Goal: Task Accomplishment & Management: Complete application form

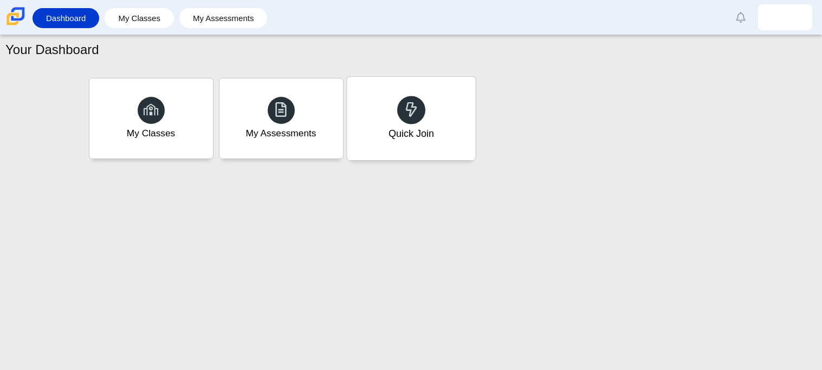
click at [440, 122] on div "Quick Join" at bounding box center [411, 118] width 128 height 83
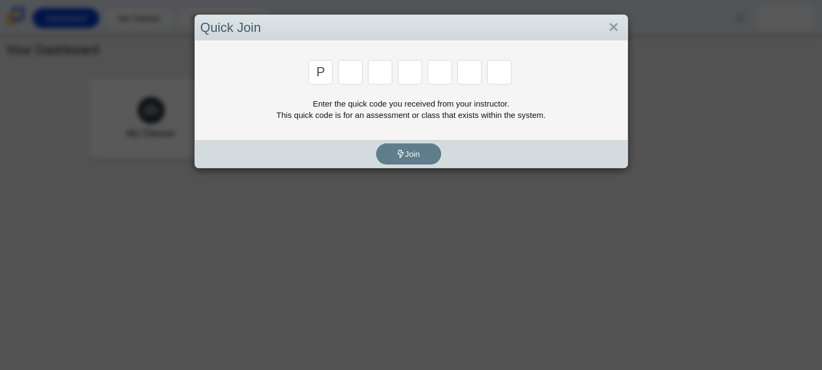
type input "p"
type input "2"
type input "p"
type input "b"
type input "t"
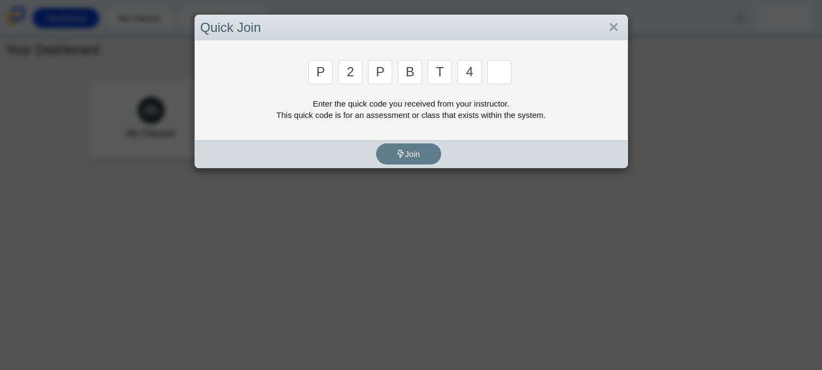
type input "4"
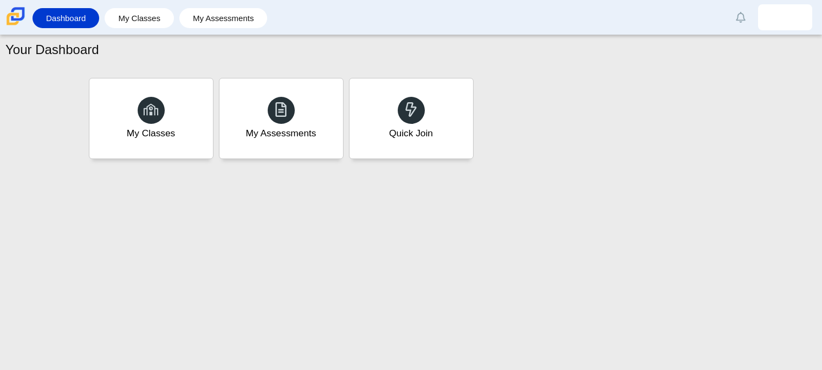
type input "9"
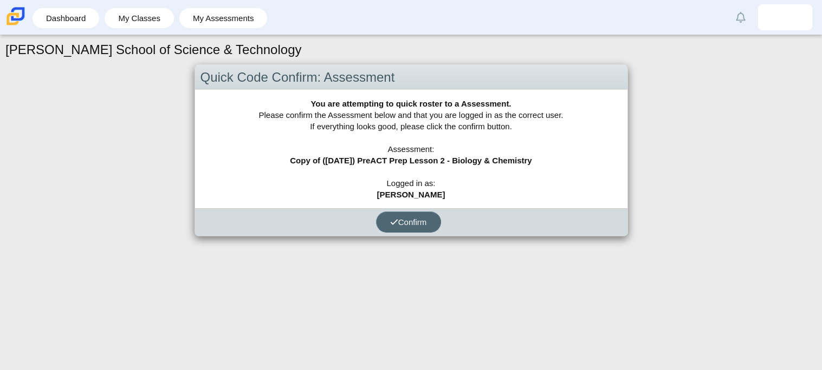
click at [420, 223] on span "Confirm" at bounding box center [408, 222] width 37 height 9
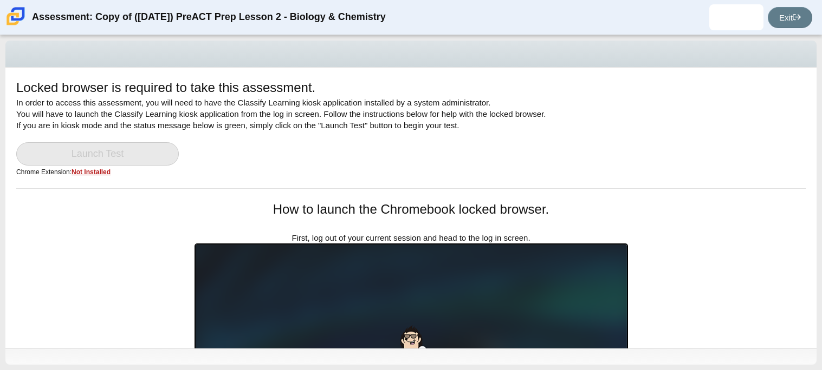
click at [821, 145] on div "Locked browser is required to take this assessment. In order to access this ass…" at bounding box center [411, 202] width 822 height 335
click at [821, 222] on div "Locked browser is required to take this assessment. In order to access this ass…" at bounding box center [411, 202] width 822 height 335
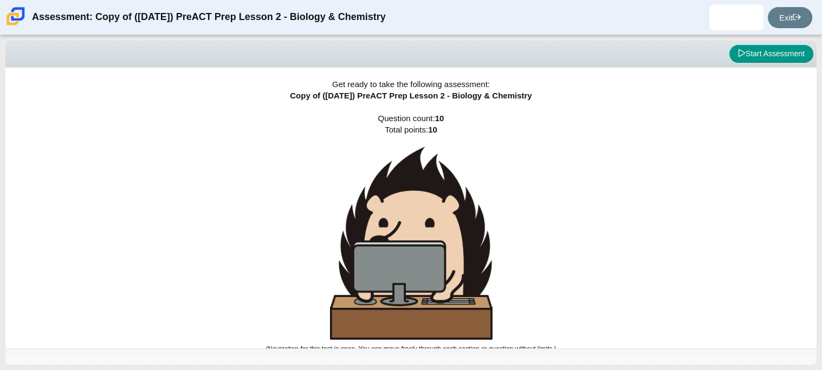
drag, startPoint x: 821, startPoint y: 108, endPoint x: 816, endPoint y: 156, distance: 47.9
click at [816, 156] on div "Viewing Question 0 of 10 in Pacing Mode Start Assessment Get ready to take the …" at bounding box center [411, 202] width 822 height 335
drag, startPoint x: 821, startPoint y: 174, endPoint x: 821, endPoint y: 243, distance: 68.8
click at [821, 243] on div "Viewing Question 0 of 10 in Pacing Mode Start Assessment Get ready to take the …" at bounding box center [411, 202] width 822 height 335
click at [766, 61] on button "Start Assessment" at bounding box center [771, 54] width 84 height 18
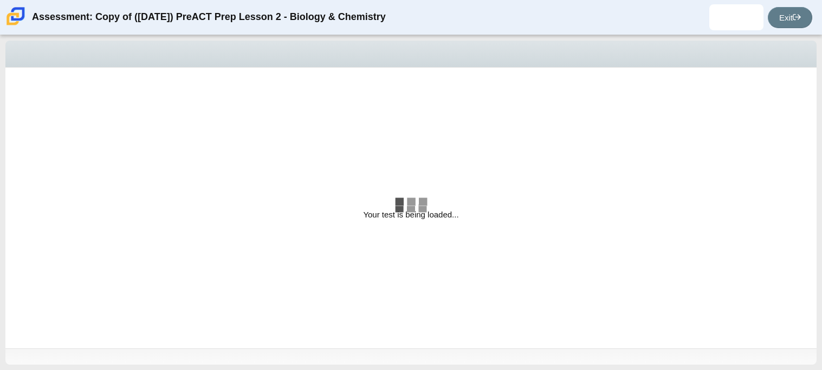
select select "88c27e0d-eae0-4ba9-ac20-9160ce6547ef"
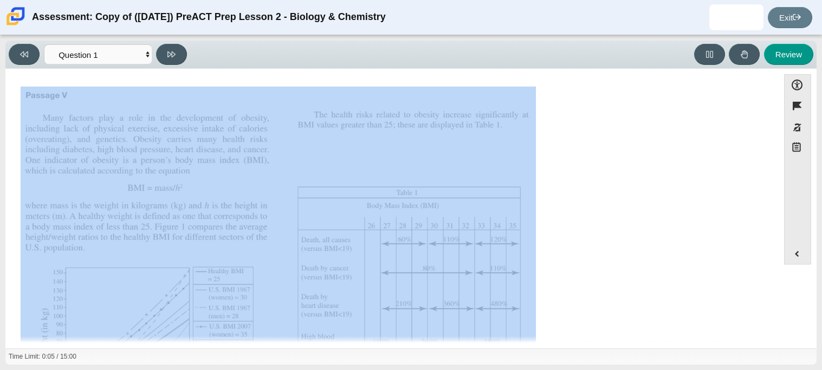
drag, startPoint x: 766, startPoint y: 125, endPoint x: 777, endPoint y: 171, distance: 47.2
click at [777, 171] on div "Accessibility options 00:05 / 15:00 Close Color scheme Font size Zoom Change th…" at bounding box center [411, 208] width 800 height 268
click at [725, 188] on div "Assessment items" at bounding box center [392, 268] width 743 height 363
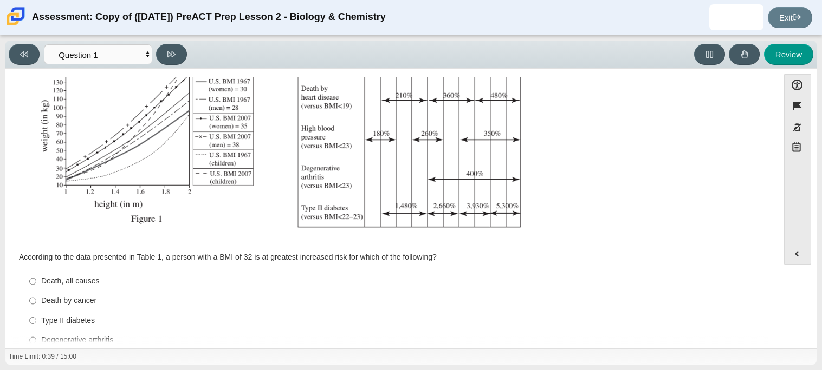
scroll to position [230, 0]
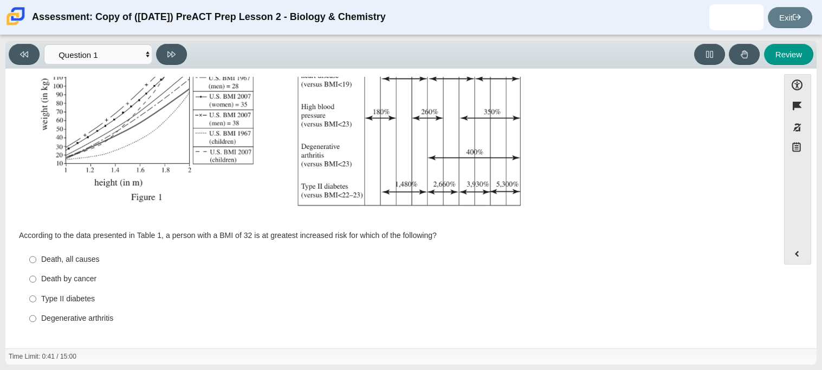
click at [59, 296] on div "Type II diabetes" at bounding box center [400, 299] width 718 height 11
click at [36, 296] on input "Type II diabetes Type II diabetes" at bounding box center [32, 298] width 7 height 19
radio input "true"
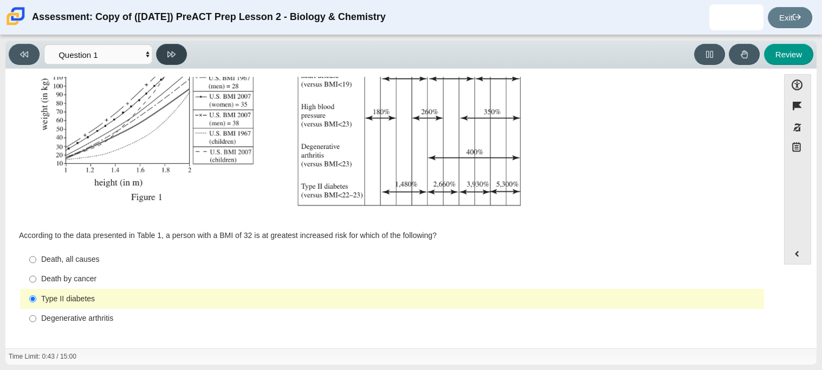
click at [175, 48] on button at bounding box center [171, 54] width 31 height 21
select select "f31ee183-ab53-48c9-9374-3a18949ab500"
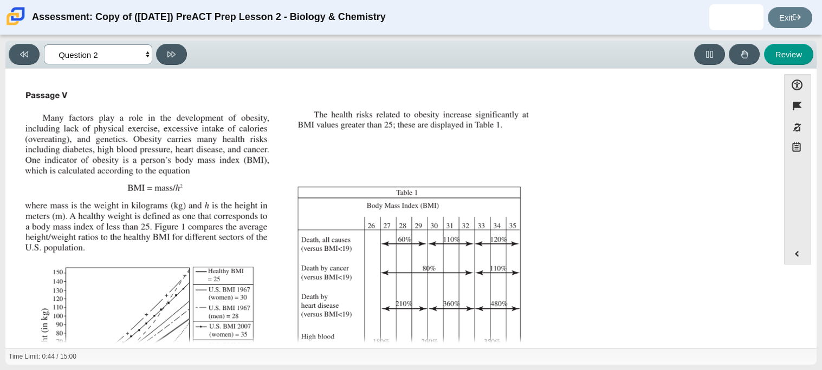
click at [144, 59] on select "Questions Question 1 Question 2 Question 3 Question 4 Question 5 Question 6 Que…" at bounding box center [98, 54] width 108 height 20
click at [144, 56] on select "Questions Question 1 Question 2 Question 3 Question 4 Question 5 Question 6 Que…" at bounding box center [98, 54] width 108 height 20
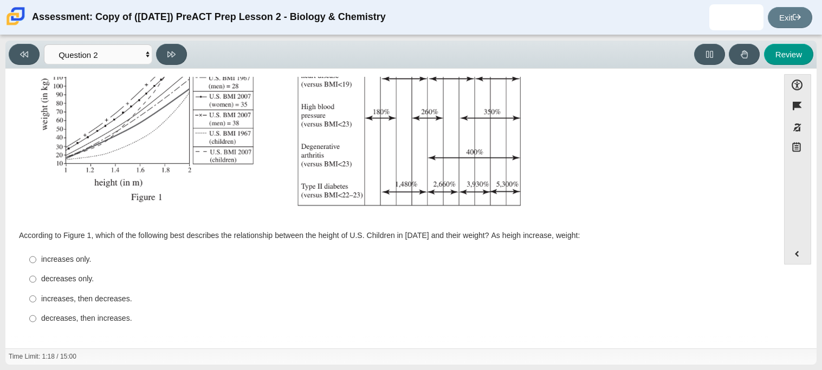
click at [79, 262] on div "increases only." at bounding box center [400, 260] width 718 height 11
click at [36, 262] on input "increases only. increases only." at bounding box center [32, 259] width 7 height 19
radio input "true"
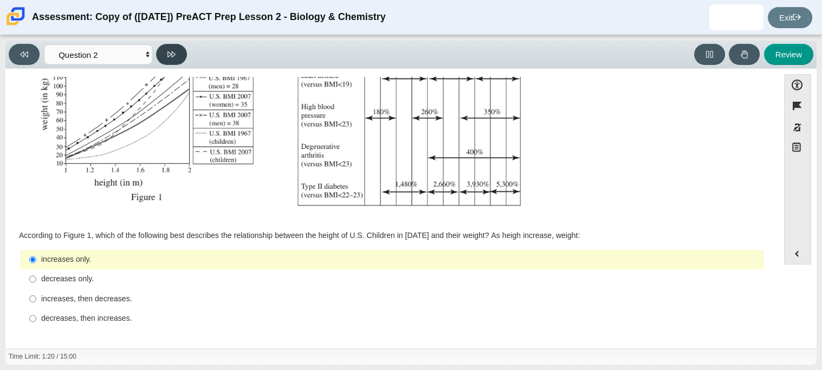
click at [175, 47] on button at bounding box center [171, 54] width 31 height 21
select select "45e82964-709e-4180-9336-970e18221224"
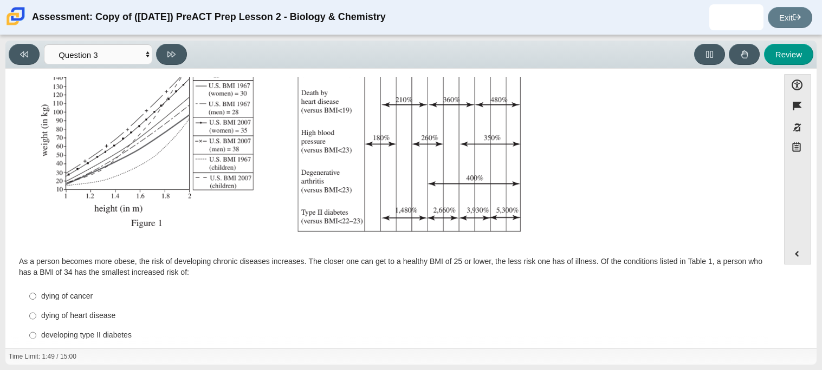
scroll to position [241, 0]
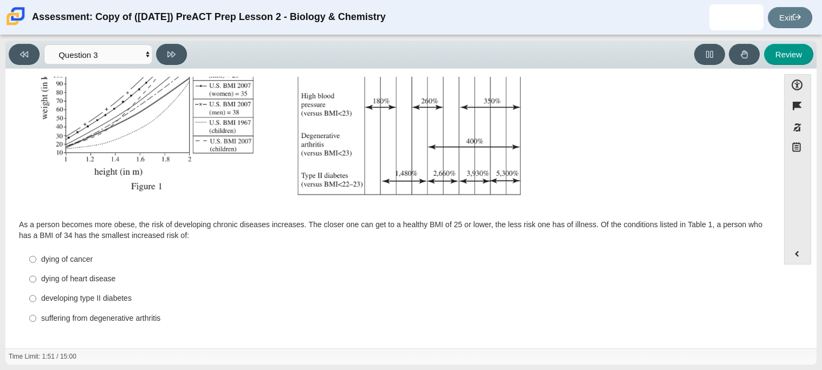
click at [53, 259] on div "dying of cancer" at bounding box center [400, 260] width 718 height 11
click at [36, 259] on input "dying of cancer dying of cancer" at bounding box center [32, 259] width 7 height 19
radio input "true"
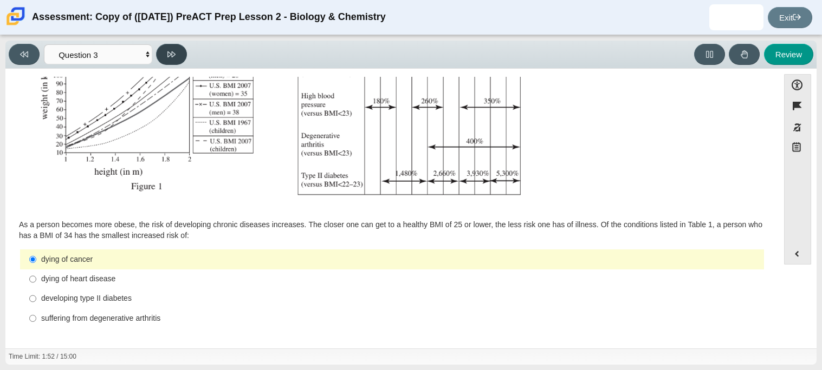
click at [178, 45] on button at bounding box center [171, 54] width 31 height 21
select select "71dcacfe-cf8b-4cdc-be22-b82c8aec5da2"
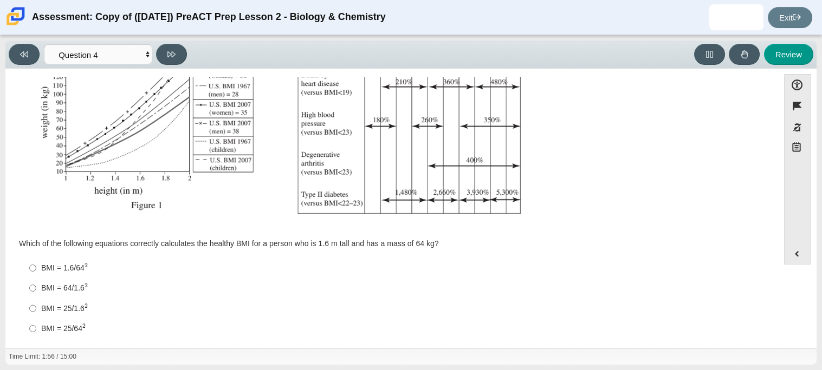
scroll to position [231, 0]
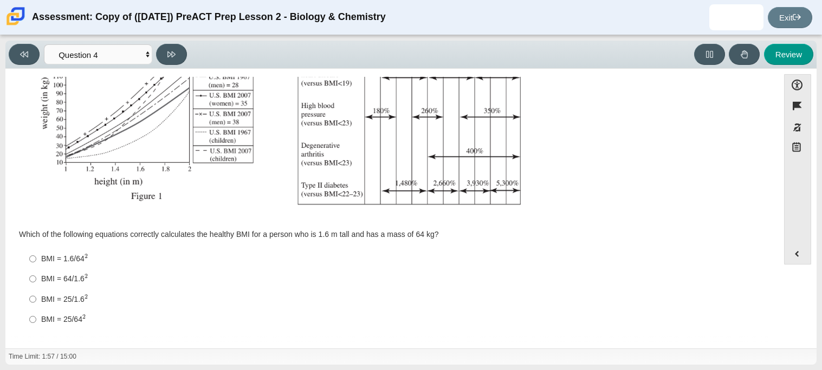
click at [76, 299] on div "BMI = 25/1.6 2" at bounding box center [400, 299] width 718 height 11
click at [36, 299] on input "BMI = 25/1.6 2 BMI = 25/1.62" at bounding box center [32, 299] width 7 height 20
radio input "true"
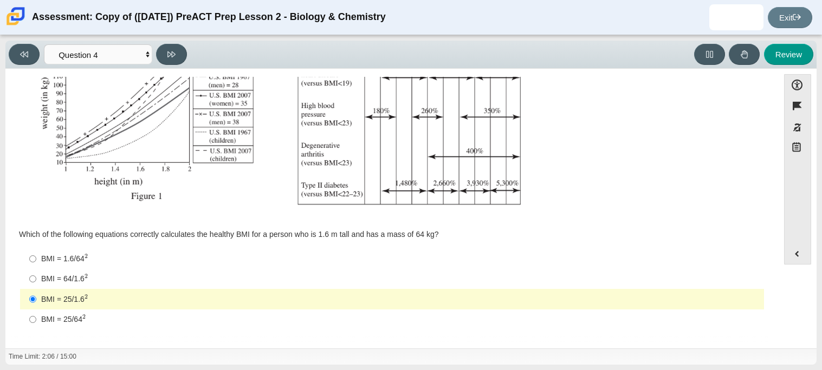
click at [94, 277] on div "BMI = 64/1.6 2" at bounding box center [400, 279] width 718 height 11
click at [36, 277] on input "BMI = 64/1.6 2 BMI = 64/1.62" at bounding box center [32, 279] width 7 height 20
radio input "true"
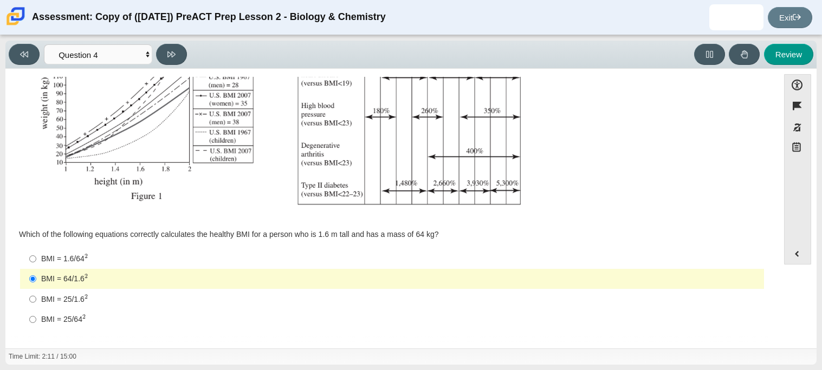
click at [93, 297] on div "BMI = 25/1.6 2" at bounding box center [400, 299] width 718 height 11
click at [36, 297] on input "BMI = 25/1.6 2 BMI = 25/1.62" at bounding box center [32, 299] width 7 height 20
radio input "true"
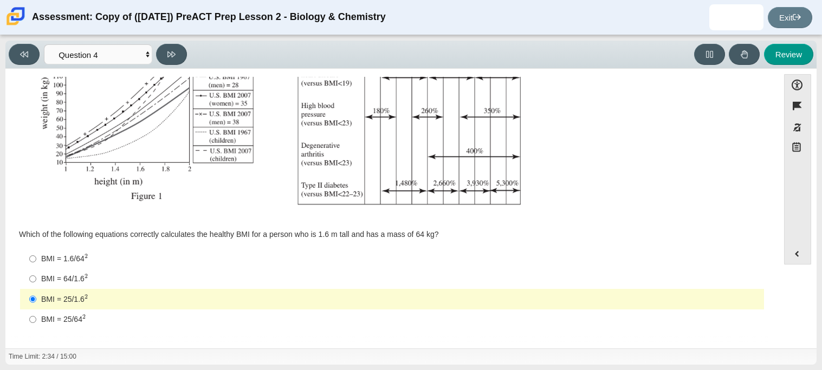
click at [68, 277] on div "BMI = 64/1.6 2" at bounding box center [400, 279] width 718 height 11
click at [36, 277] on input "BMI = 64/1.6 2 BMI = 64/1.62" at bounding box center [32, 279] width 7 height 20
radio input "true"
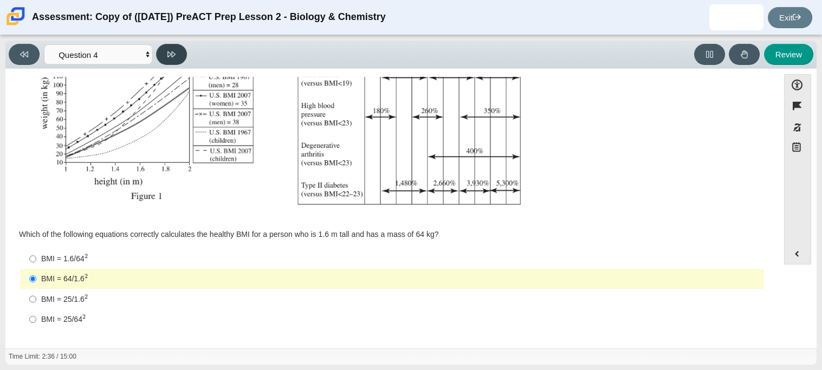
click at [170, 57] on icon at bounding box center [171, 54] width 8 height 8
select select "c6558c8b-086a-4b4c-b582-9428309971ba"
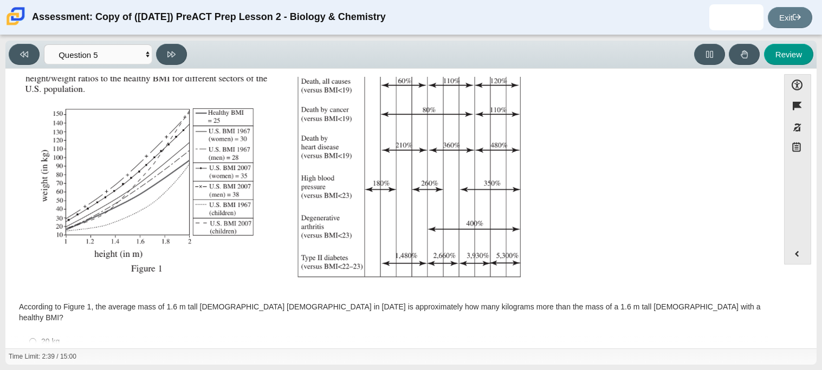
scroll to position [230, 0]
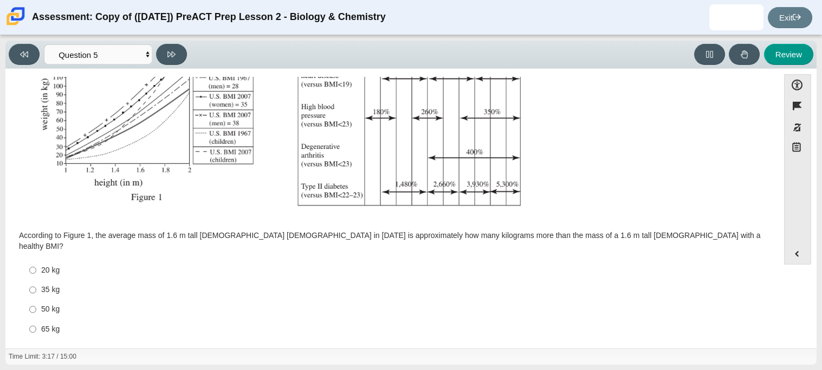
click at [55, 324] on div "65 kg" at bounding box center [400, 329] width 718 height 11
click at [36, 321] on input "65 kg 65 kg" at bounding box center [32, 329] width 7 height 19
radio input "true"
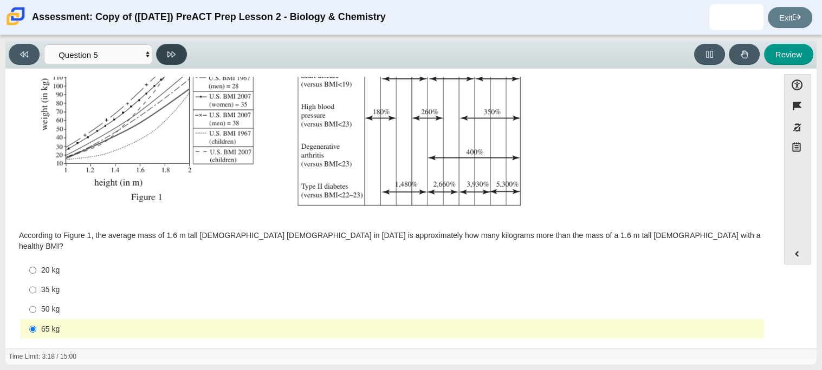
click at [184, 54] on button at bounding box center [171, 54] width 31 height 21
select select "74d98ab6-2529-481e-9250-4e9263ec31cd"
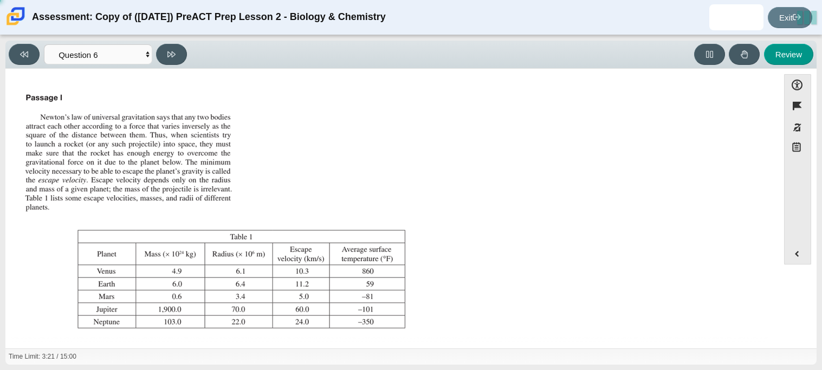
scroll to position [124, 0]
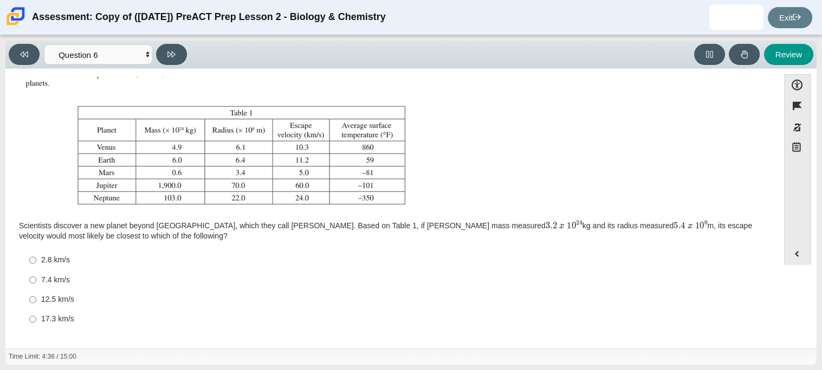
click at [74, 317] on div "17.3 km/s" at bounding box center [400, 319] width 718 height 11
click at [36, 317] on input "17.3 km/s 17.3 km/s" at bounding box center [32, 319] width 7 height 19
radio input "true"
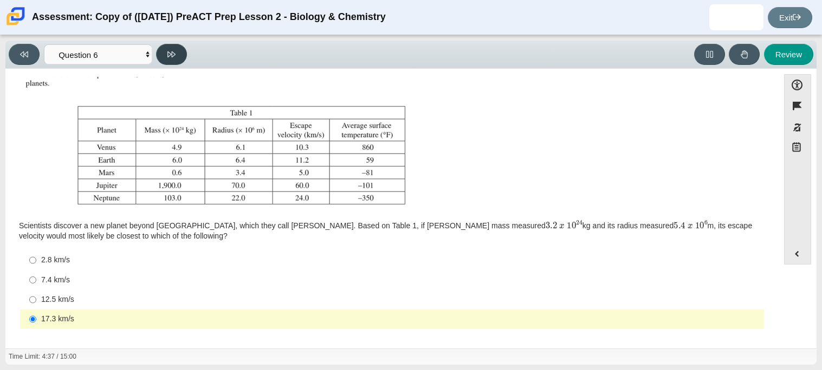
click at [167, 60] on button at bounding box center [171, 54] width 31 height 21
select select "31694628-7769-4744-9964-d3ed6115c03c"
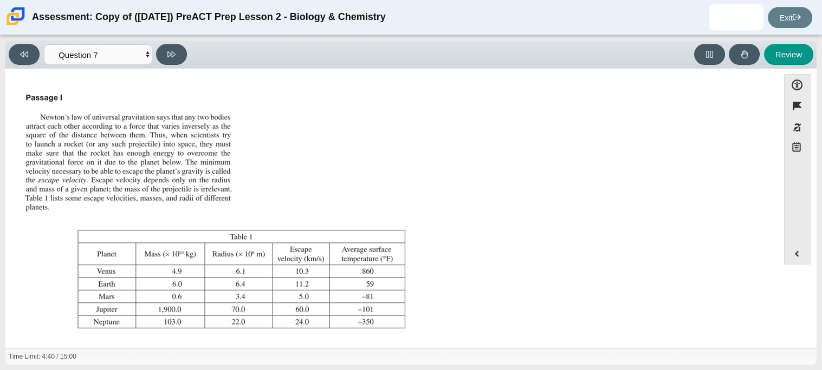
scroll to position [113, 0]
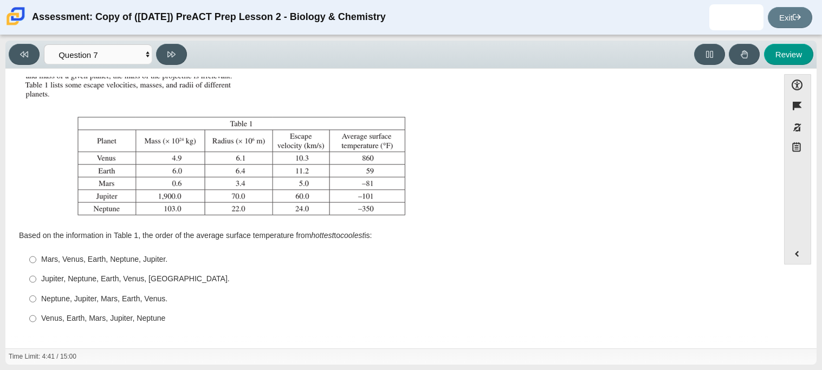
click at [200, 272] on label "Jupiter, Neptune, Earth, Venus, Mars. Jupiter, Neptune, Earth, Venus, Mars." at bounding box center [393, 279] width 742 height 19
click at [36, 272] on input "Jupiter, Neptune, Earth, Venus, Mars. Jupiter, Neptune, Earth, Venus, Mars." at bounding box center [32, 279] width 7 height 19
radio input "true"
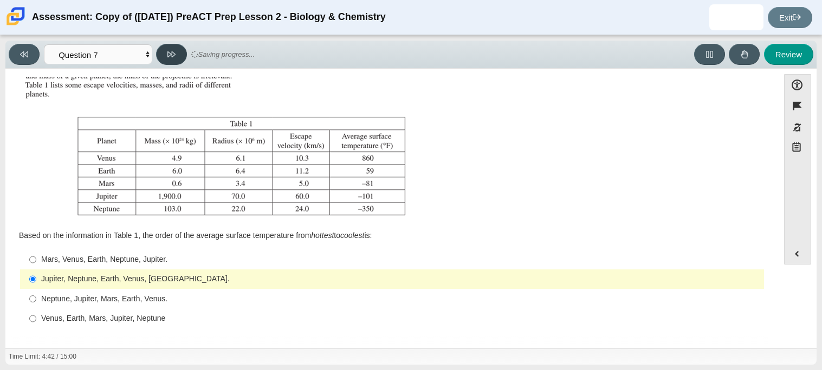
click at [177, 57] on button at bounding box center [171, 54] width 31 height 21
select select "02960795-9514-4c41-985f-77b6951c8514"
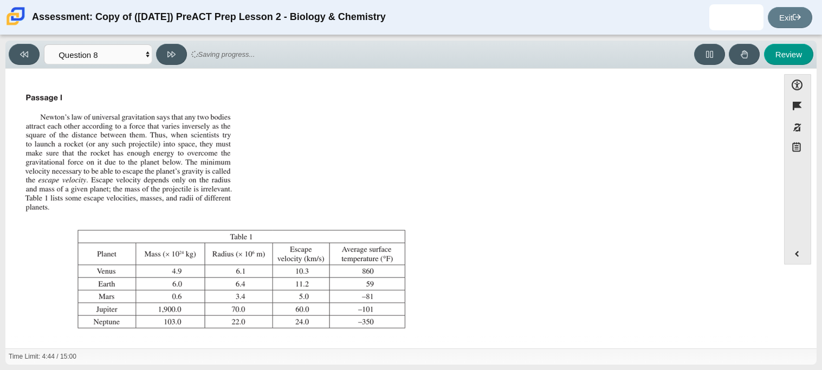
click at [774, 163] on div "Accessibility options 04:44 / 15:00 Close Color scheme Font size Zoom Change th…" at bounding box center [411, 208] width 800 height 268
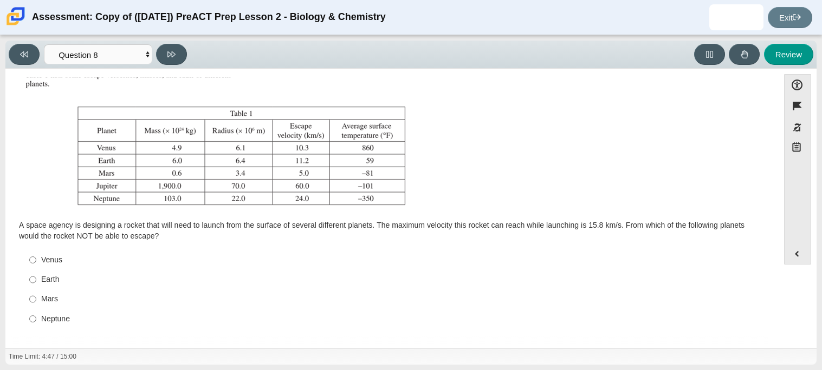
click at [48, 295] on div "Mars" at bounding box center [400, 299] width 718 height 11
click at [36, 295] on input "Mars Mars" at bounding box center [32, 299] width 7 height 19
radio input "true"
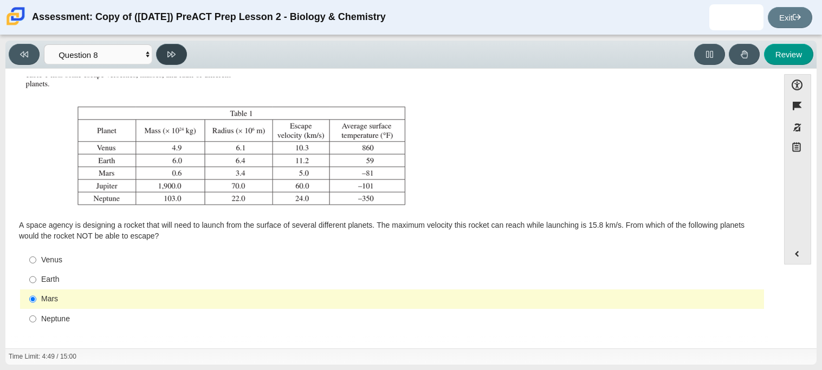
click at [170, 54] on icon at bounding box center [171, 54] width 8 height 6
select select "ef19177f-9eb9-441f-a0b9-65cd4e602bb5"
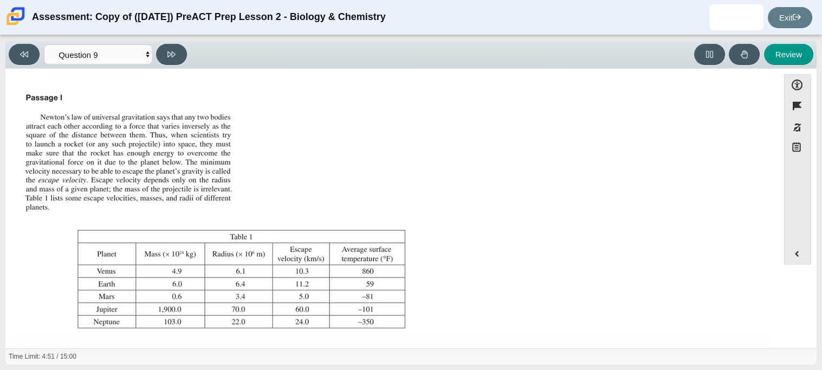
scroll to position [113, 0]
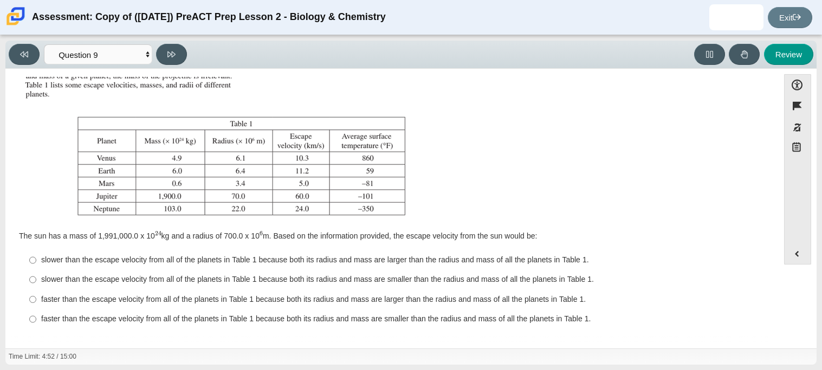
click at [283, 291] on label "faster than the escape velocity from all of the planets in Table 1 because both…" at bounding box center [393, 299] width 742 height 19
click at [36, 291] on input "faster than the escape velocity from all of the planets in Table 1 because both…" at bounding box center [32, 299] width 7 height 19
radio input "true"
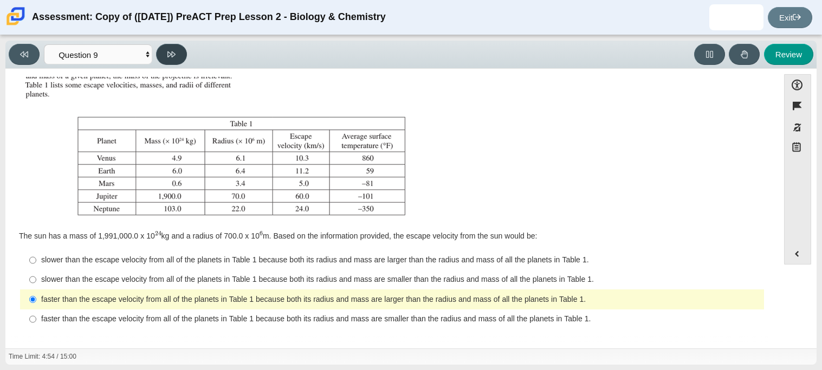
click at [170, 58] on button at bounding box center [171, 54] width 31 height 21
select select "b9bf8baa-c570-4e7d-b5c0-da6c71b27e9c"
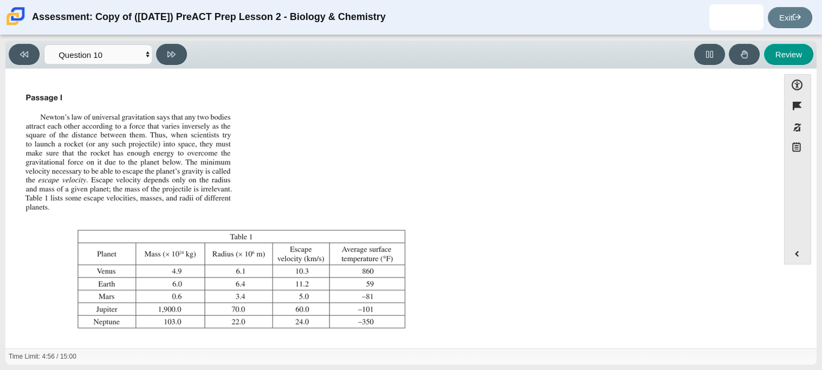
scroll to position [123, 0]
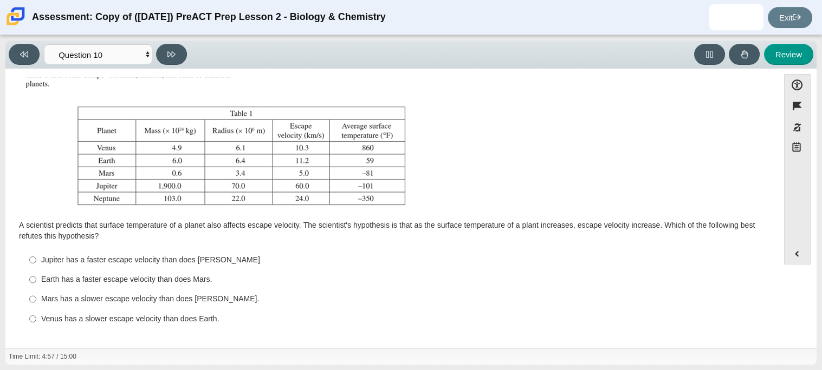
click at [162, 304] on label "Mars has a slower escape velocity than does Venus. Mars has a slower escape vel…" at bounding box center [393, 299] width 742 height 19
click at [36, 304] on input "Mars has a slower escape velocity than does Venus. Mars has a slower escape vel…" at bounding box center [32, 299] width 7 height 19
radio input "true"
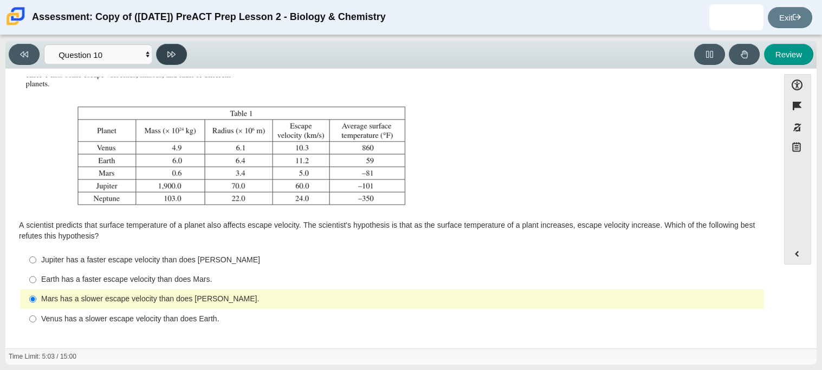
click at [173, 50] on icon at bounding box center [171, 54] width 8 height 8
select select "review"
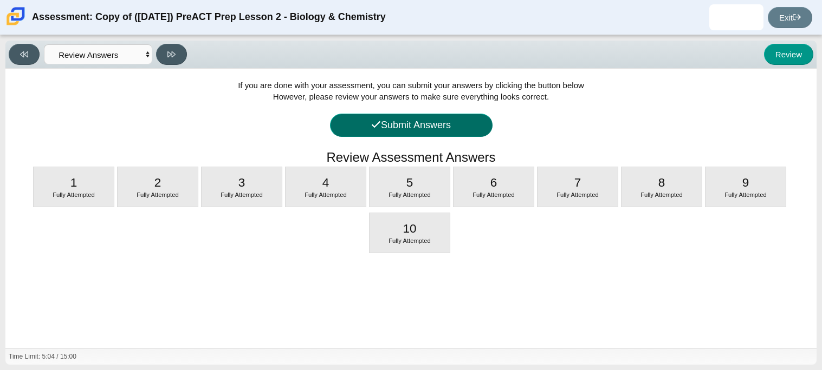
click at [438, 125] on button "Submit Answers" at bounding box center [411, 125] width 162 height 23
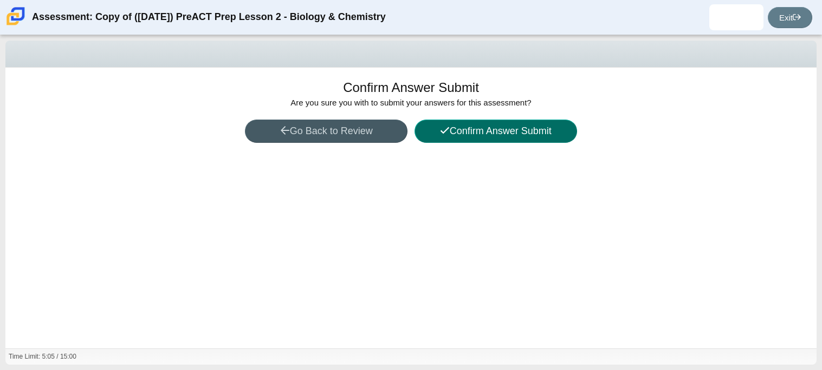
click at [505, 132] on button "Confirm Answer Submit" at bounding box center [495, 131] width 162 height 23
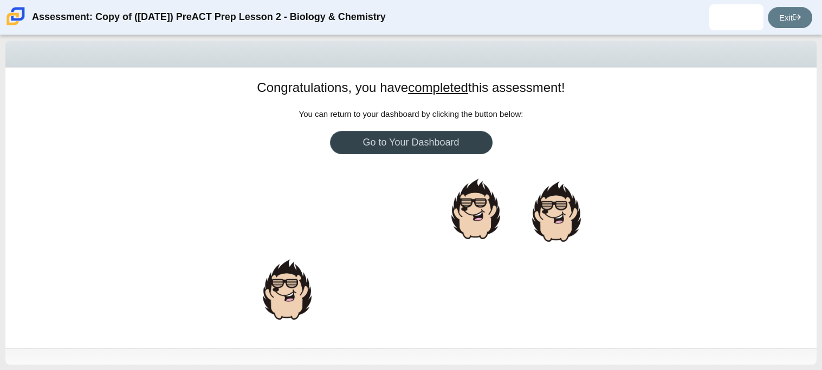
click at [417, 141] on link "Go to Your Dashboard" at bounding box center [411, 142] width 162 height 23
